Goal: Task Accomplishment & Management: Manage account settings

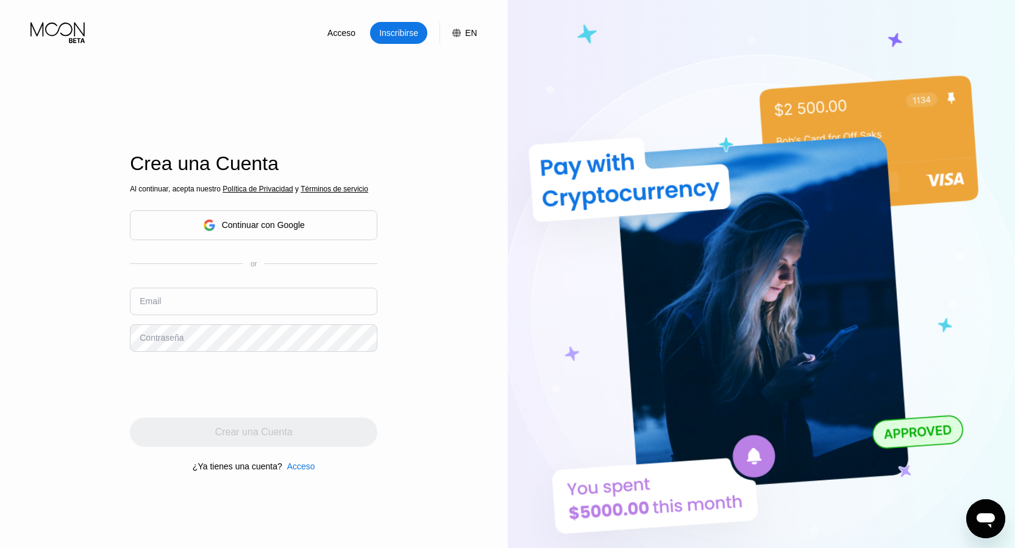
click at [299, 230] on div "Continuar con Google" at bounding box center [263, 225] width 83 height 10
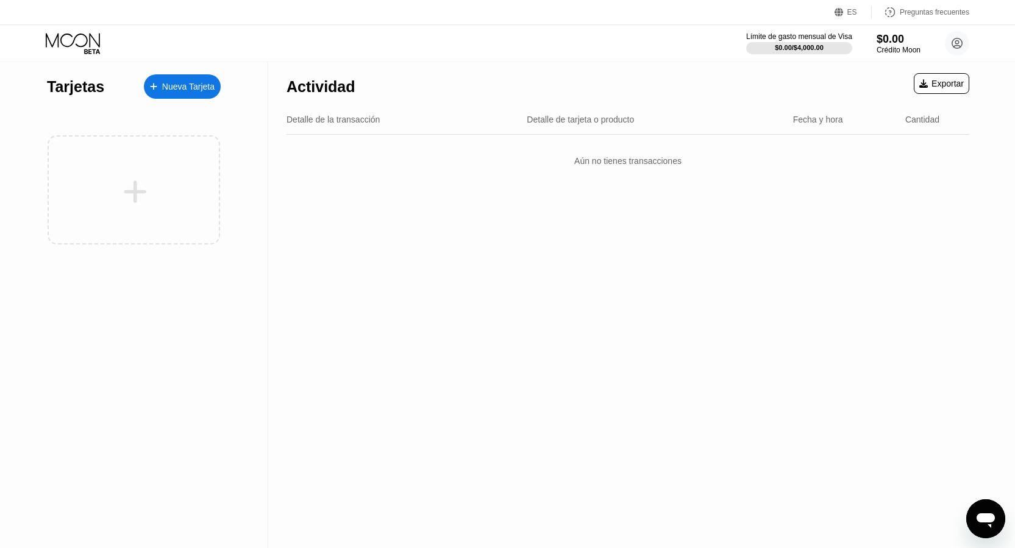
click at [173, 92] on div "Nueva Tarjeta" at bounding box center [188, 87] width 52 height 10
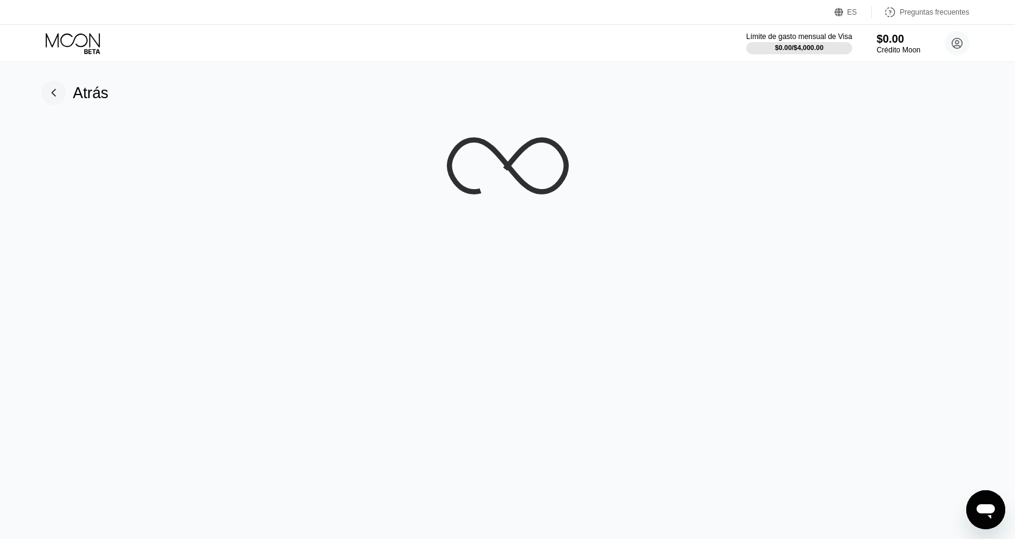
click at [71, 98] on div "Atrás" at bounding box center [74, 92] width 67 height 24
